Goal: Task Accomplishment & Management: Manage account settings

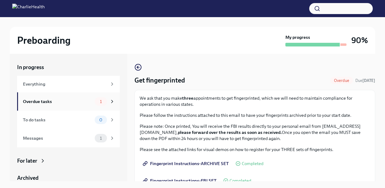
click at [91, 102] on div "Overdue tasks" at bounding box center [57, 101] width 69 height 7
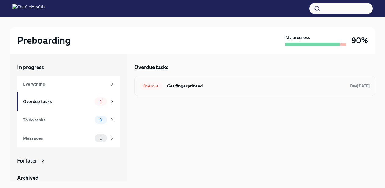
click at [153, 86] on span "Overdue" at bounding box center [151, 86] width 23 height 5
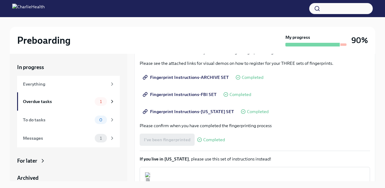
scroll to position [124, 0]
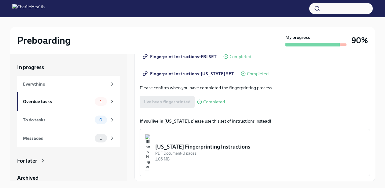
click at [181, 101] on div "I've been fingerprinted Completed" at bounding box center [182, 102] width 85 height 12
click at [184, 101] on div "I've been fingerprinted Completed" at bounding box center [182, 102] width 85 height 12
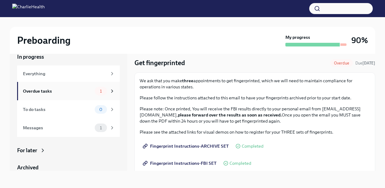
scroll to position [0, 0]
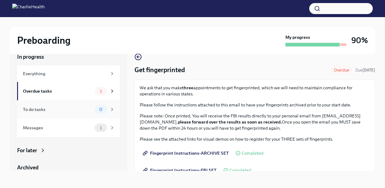
click at [104, 110] on span "0" at bounding box center [101, 109] width 10 height 5
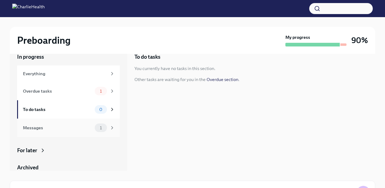
click at [109, 124] on div "1" at bounding box center [105, 128] width 20 height 9
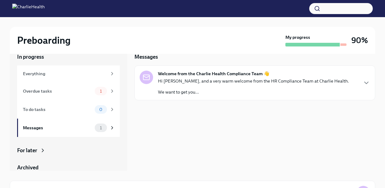
click at [191, 92] on p "We want to get you..." at bounding box center [253, 92] width 191 height 6
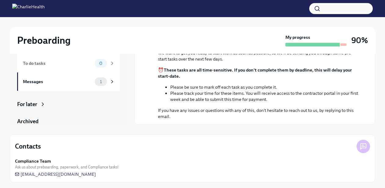
scroll to position [58, 0]
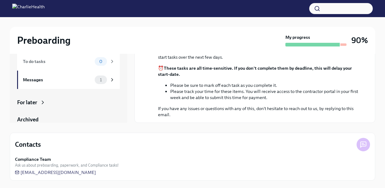
click at [45, 102] on icon at bounding box center [43, 102] width 6 height 6
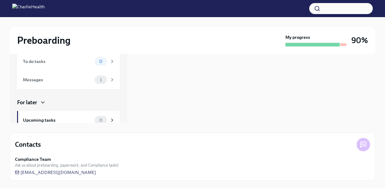
click at [148, 99] on div "For later There are currently no upcoming tasks for you. This task list is dyna…" at bounding box center [255, 59] width 241 height 128
